Goal: Purchase product/service

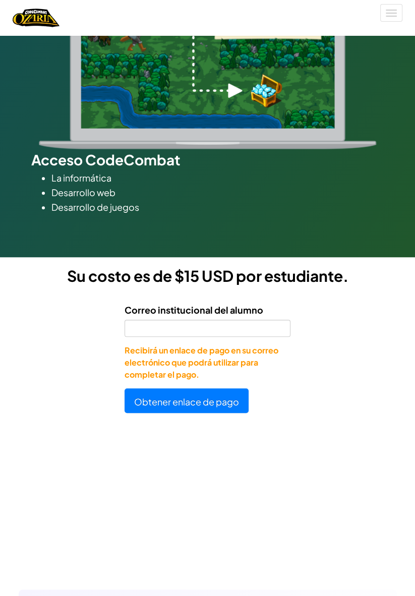
scroll to position [541, 0]
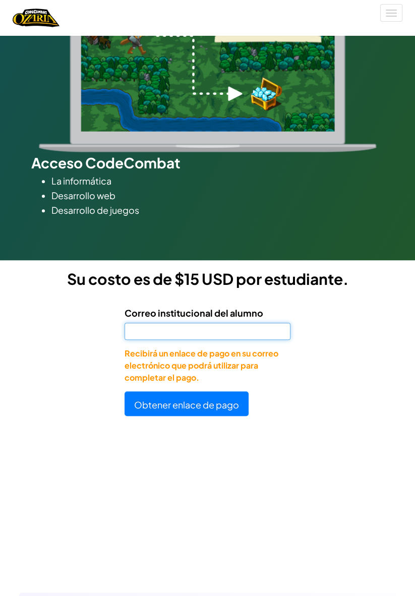
click at [236, 333] on input "Correo institucional del alumno" at bounding box center [207, 330] width 166 height 17
type input "[EMAIL_ADDRESS][DOMAIN_NAME]"
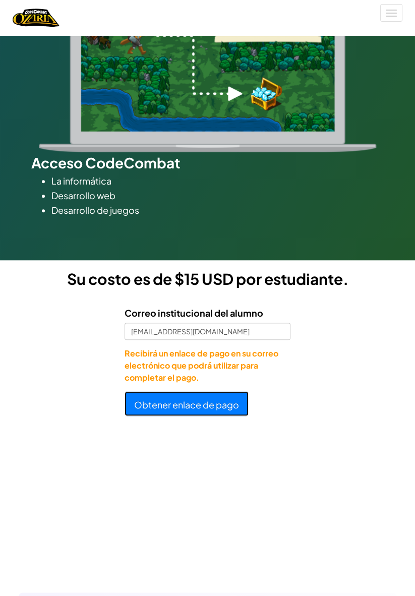
click at [214, 403] on font "Obtener enlace de pago" at bounding box center [186, 404] width 105 height 12
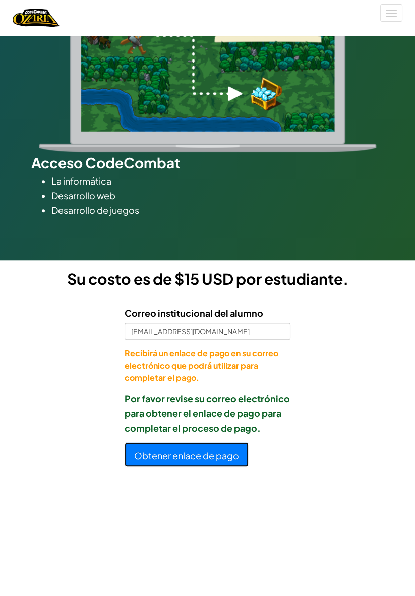
click at [227, 460] on font "Obtener enlace de pago" at bounding box center [186, 455] width 105 height 12
click at [222, 452] on font "Obtener enlace de pago" at bounding box center [186, 455] width 105 height 12
click at [217, 451] on font "Obtener enlace de pago" at bounding box center [186, 455] width 105 height 12
click at [205, 449] on font "Obtener enlace de pago" at bounding box center [186, 455] width 105 height 12
click at [200, 455] on font "Obtener enlace de pago" at bounding box center [186, 455] width 105 height 12
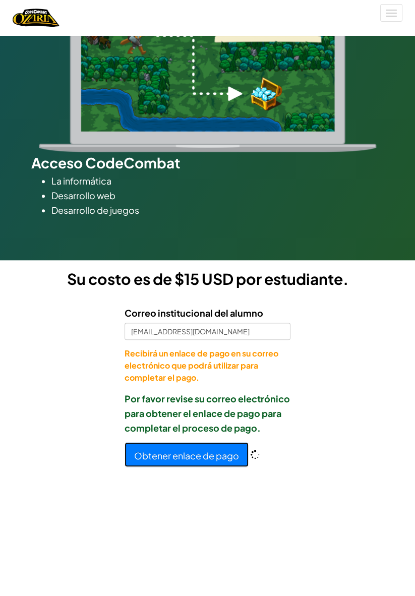
click at [197, 453] on font "Obtener enlace de pago" at bounding box center [186, 455] width 105 height 12
click at [193, 459] on font "Obtener enlace de pago" at bounding box center [186, 455] width 105 height 12
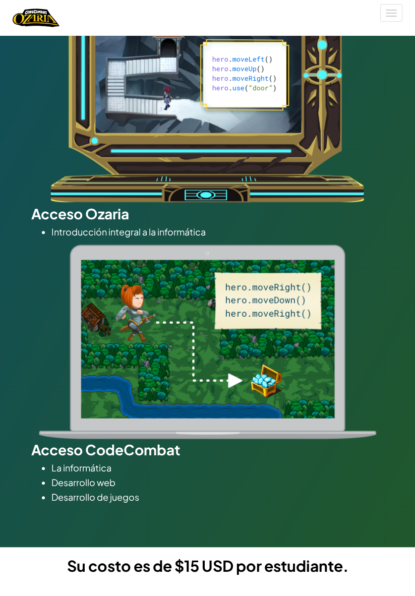
scroll to position [0, 0]
